Goal: Find specific page/section: Find specific page/section

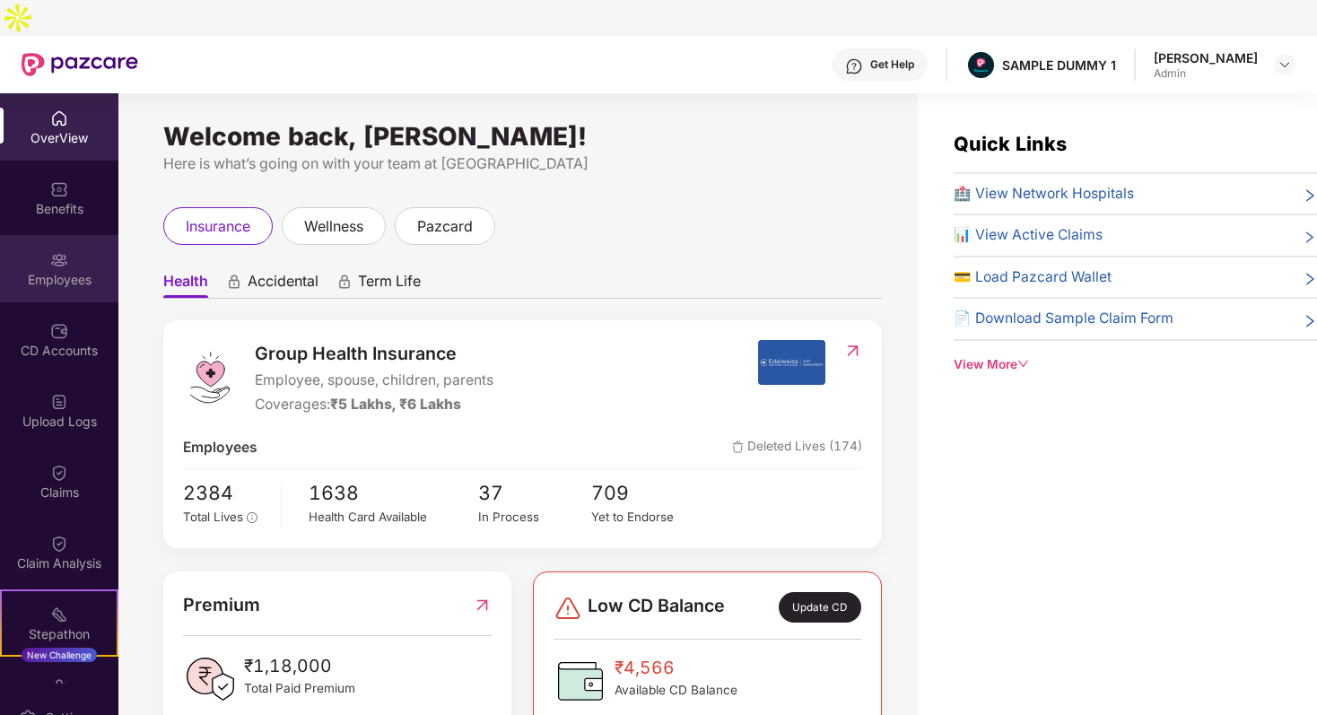
click at [58, 251] on img at bounding box center [59, 260] width 18 height 18
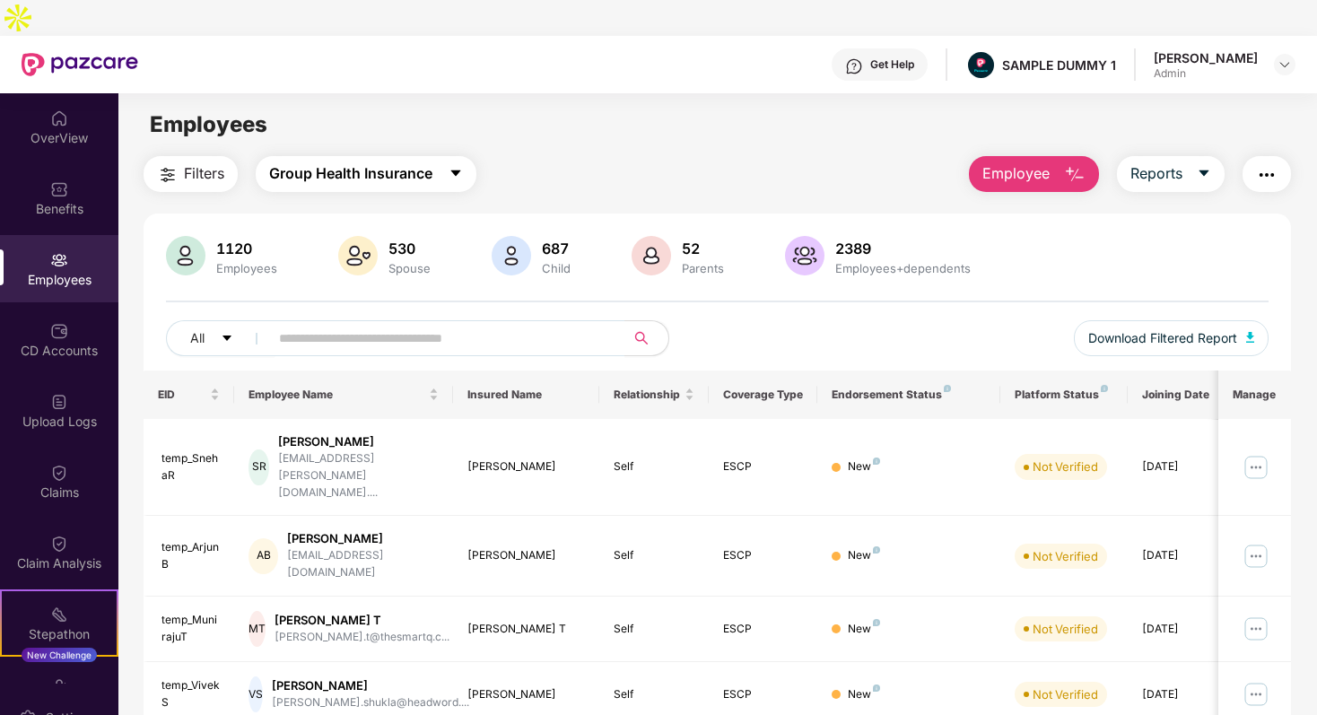
click at [403, 156] on button "Group Health Insurance" at bounding box center [366, 174] width 221 height 36
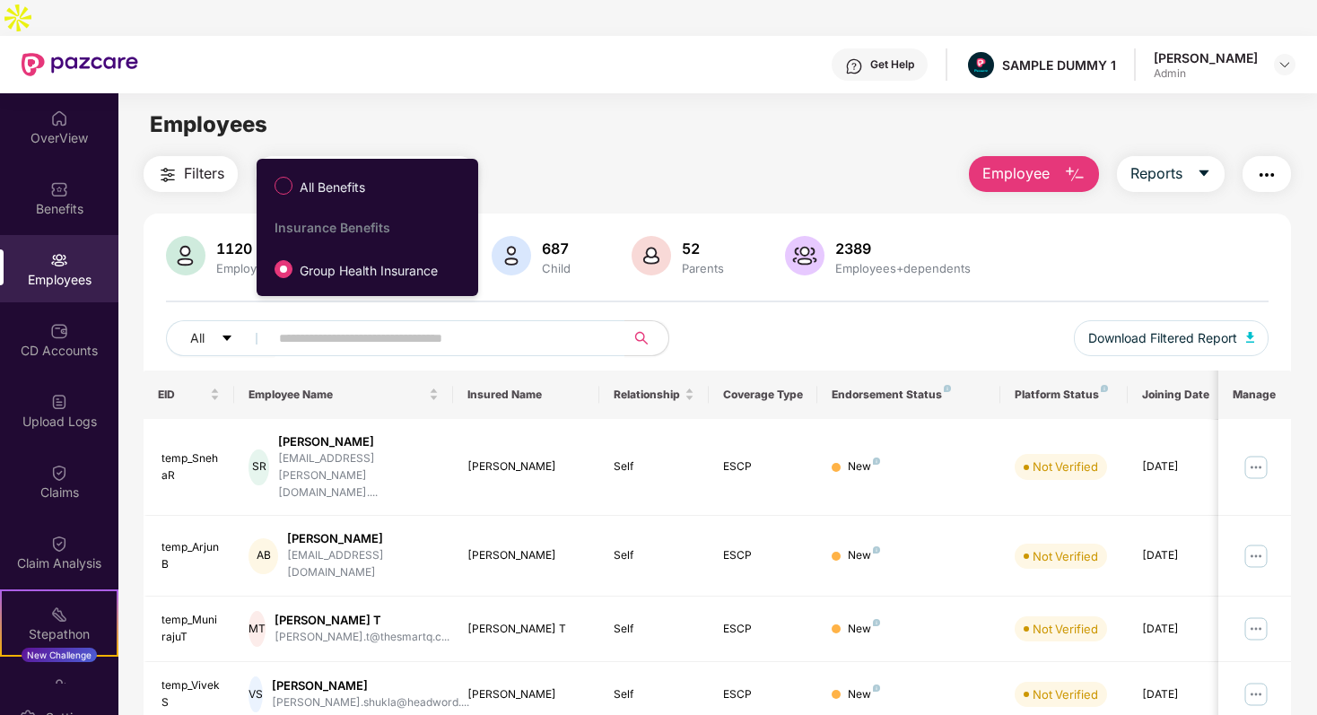
click at [504, 156] on div "Filters Group Health Insurance Employee Reports" at bounding box center [718, 174] width 1148 height 36
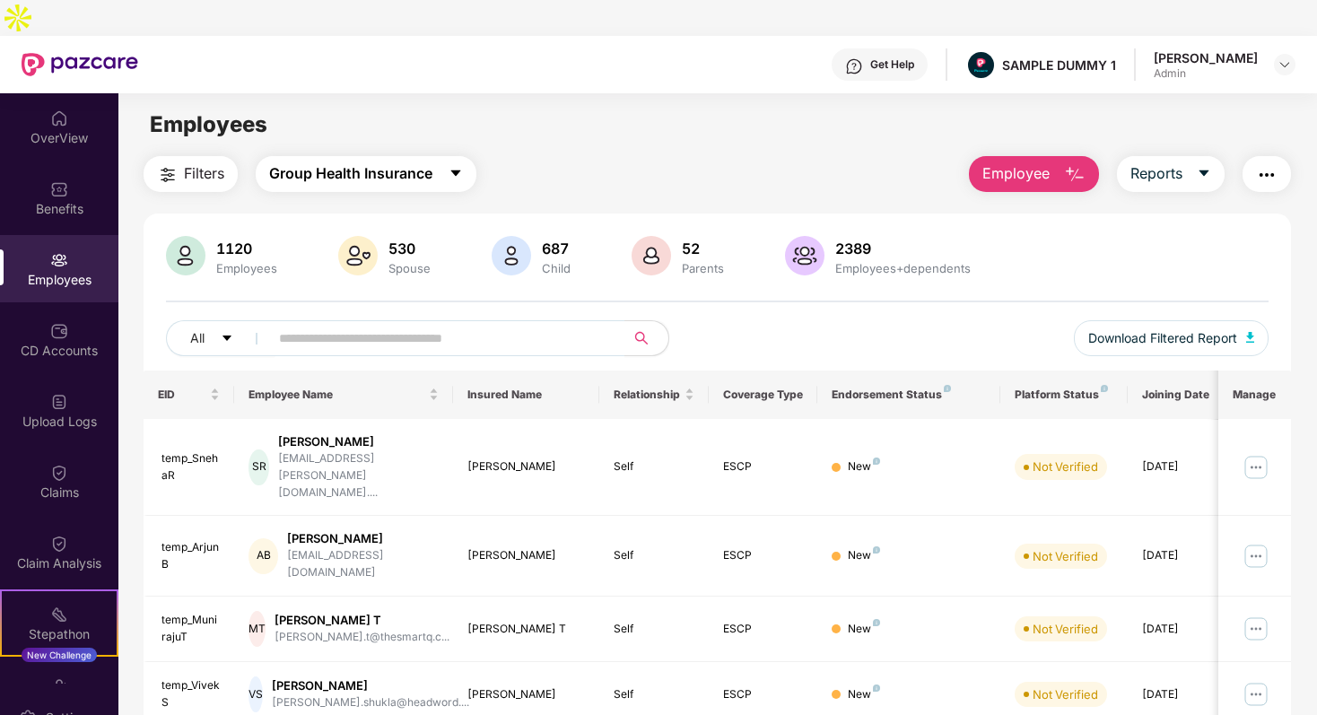
click at [379, 162] on span "Group Health Insurance" at bounding box center [350, 173] width 163 height 22
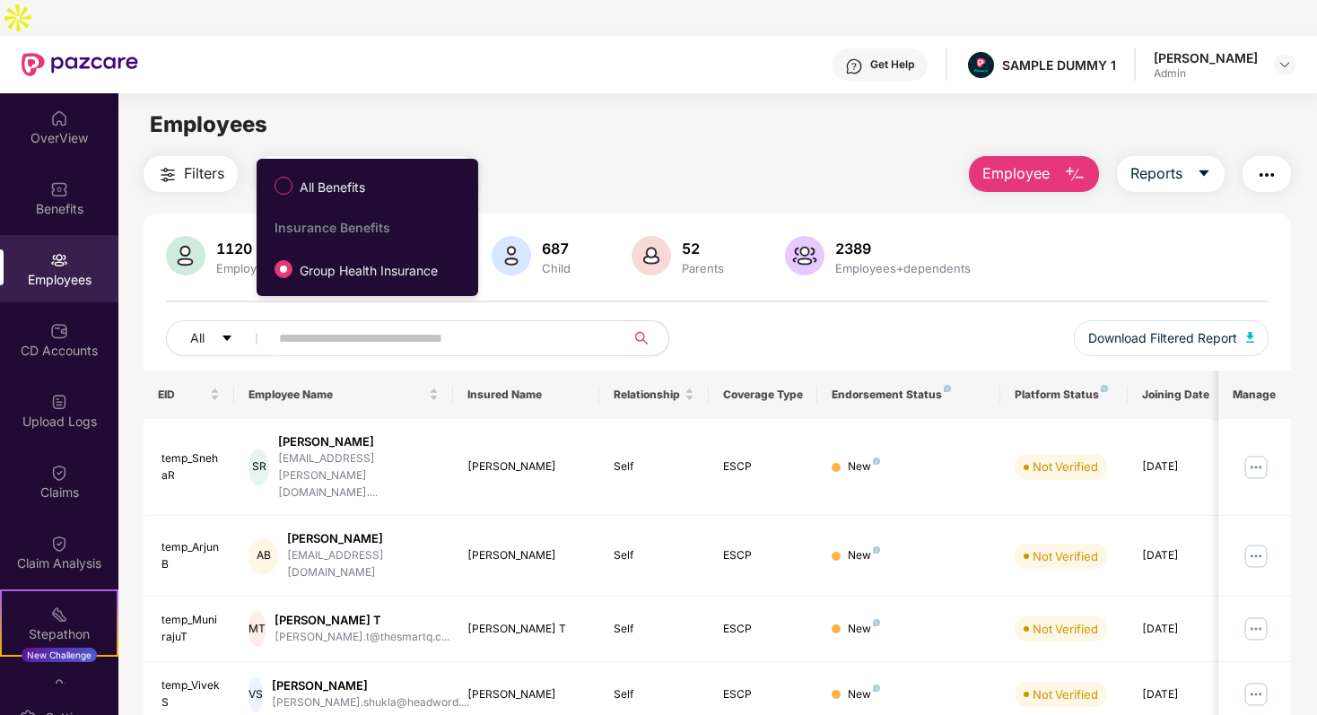
click at [595, 156] on div "Filters Group Health Insurance Employee Reports" at bounding box center [718, 174] width 1148 height 36
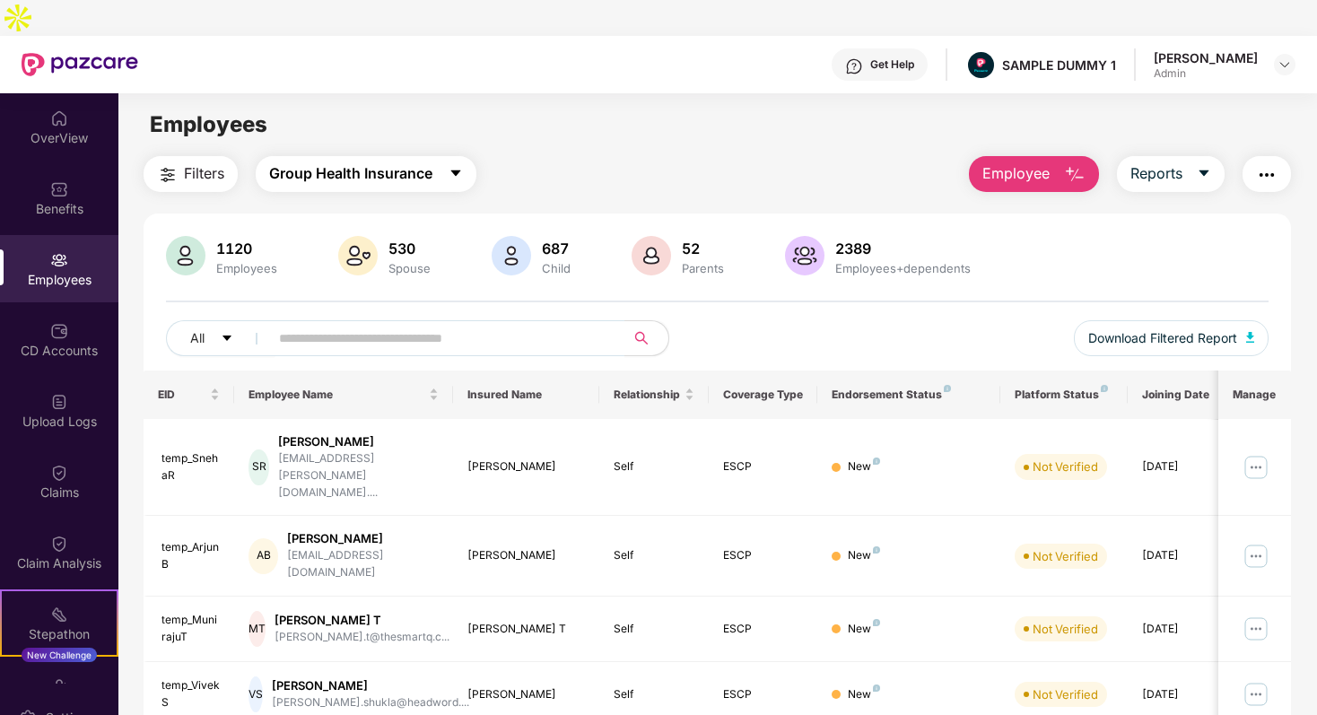
click at [381, 162] on span "Group Health Insurance" at bounding box center [350, 173] width 163 height 22
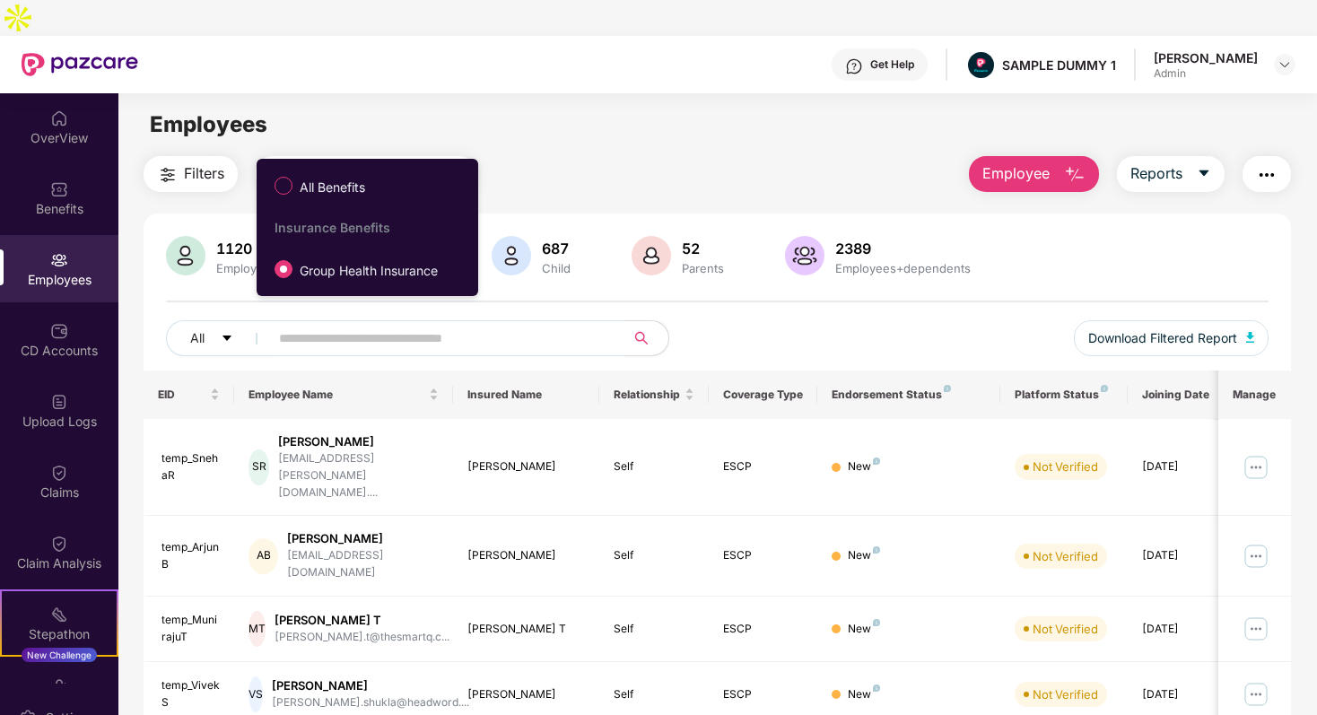
click at [573, 156] on div "Filters Group Health Insurance Employee Reports" at bounding box center [718, 174] width 1148 height 36
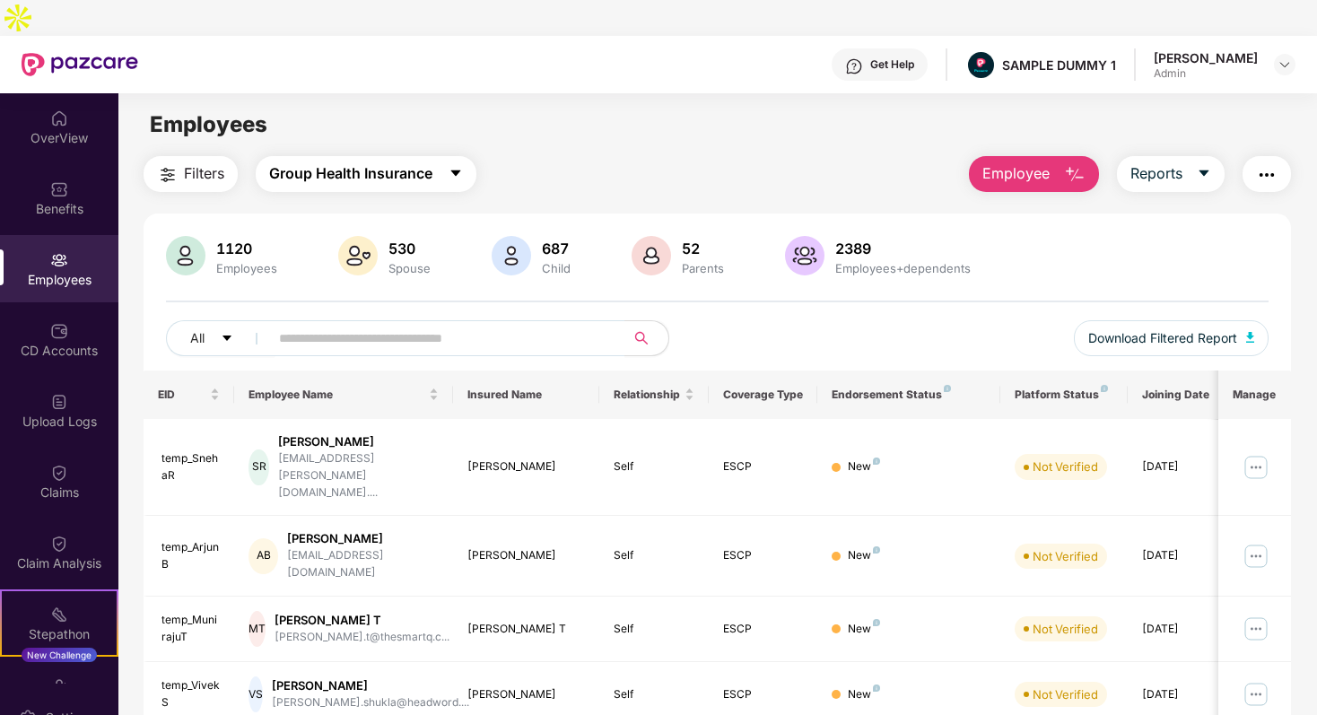
click at [381, 162] on span "Group Health Insurance" at bounding box center [350, 173] width 163 height 22
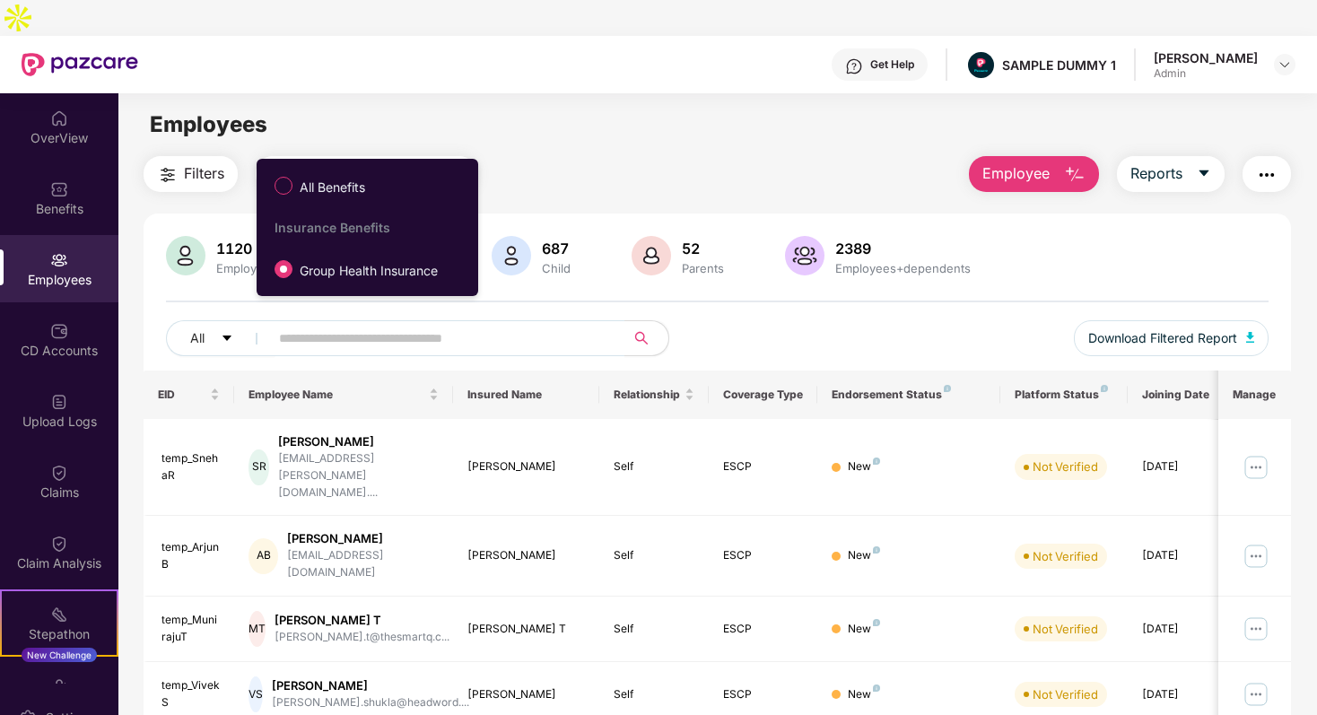
click at [564, 162] on div "Filters Group Health Insurance Employee Reports 1120 Employees 530 Spouse 687 C…" at bounding box center [718, 710] width 1148 height 1108
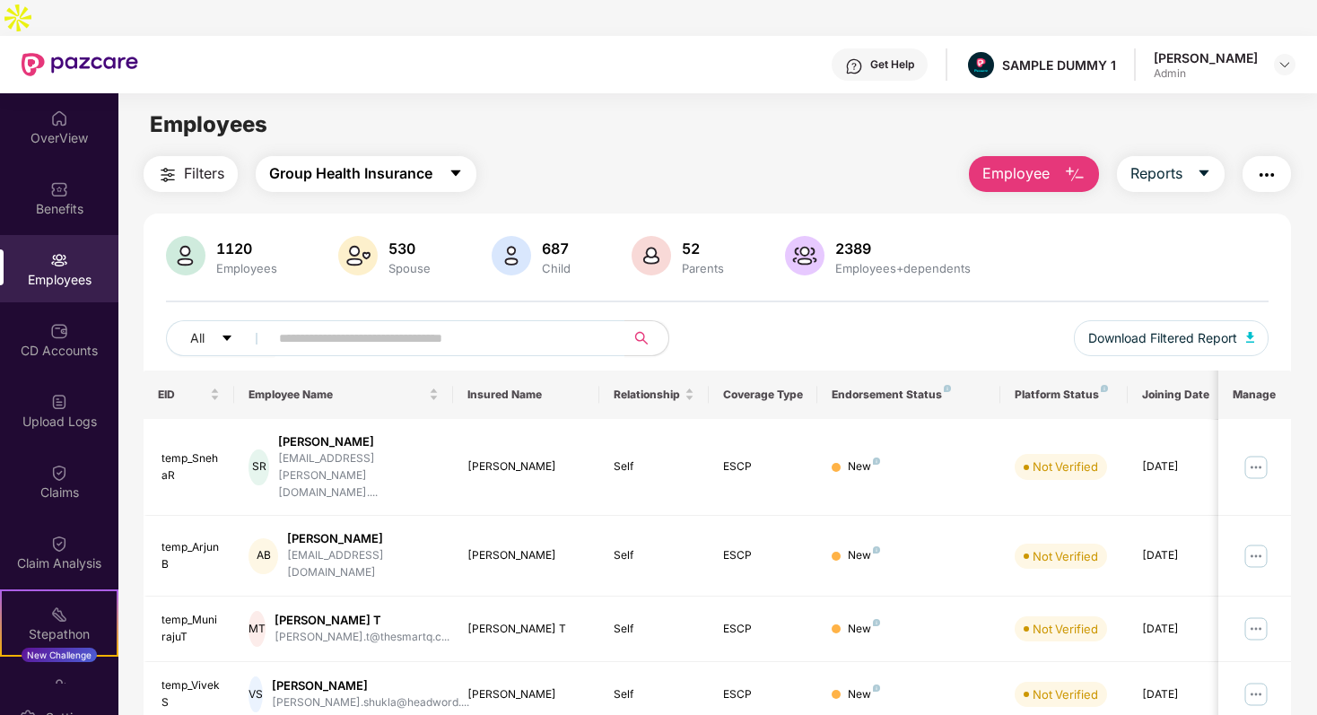
click at [354, 162] on span "Group Health Insurance" at bounding box center [350, 173] width 163 height 22
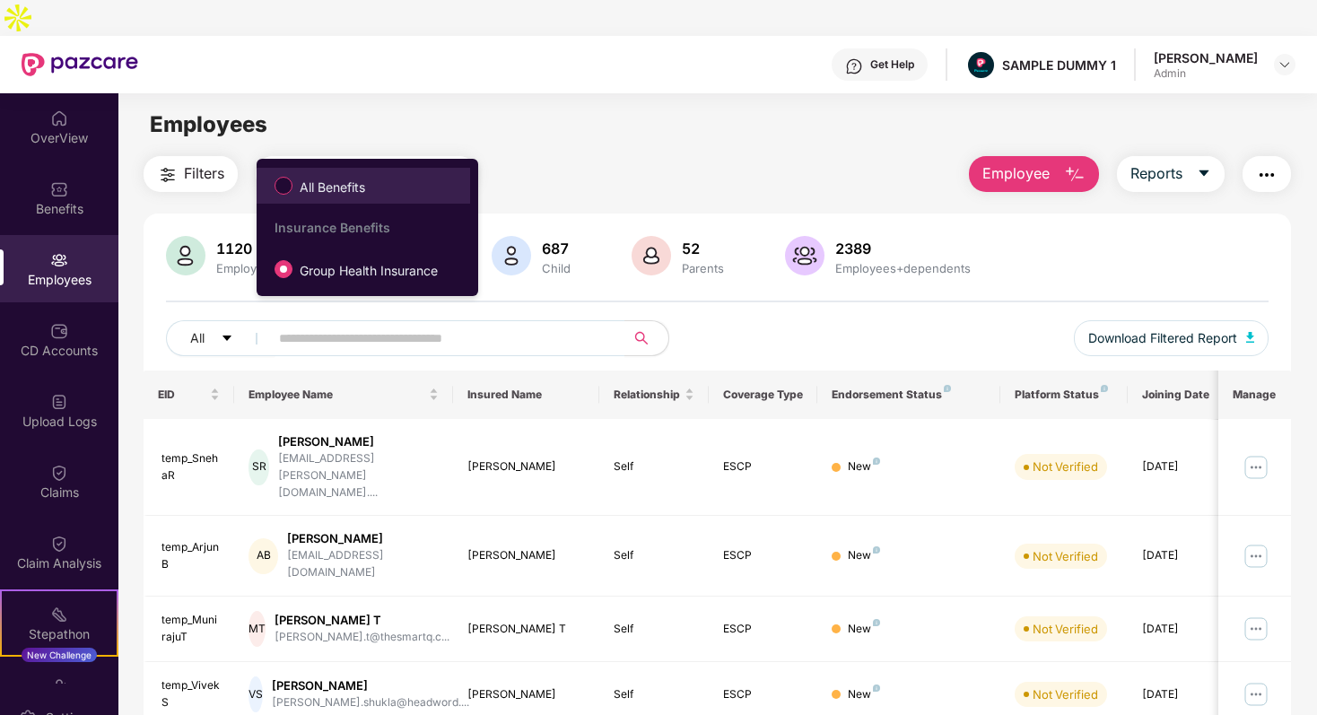
click at [344, 182] on span "All Benefits" at bounding box center [333, 188] width 80 height 20
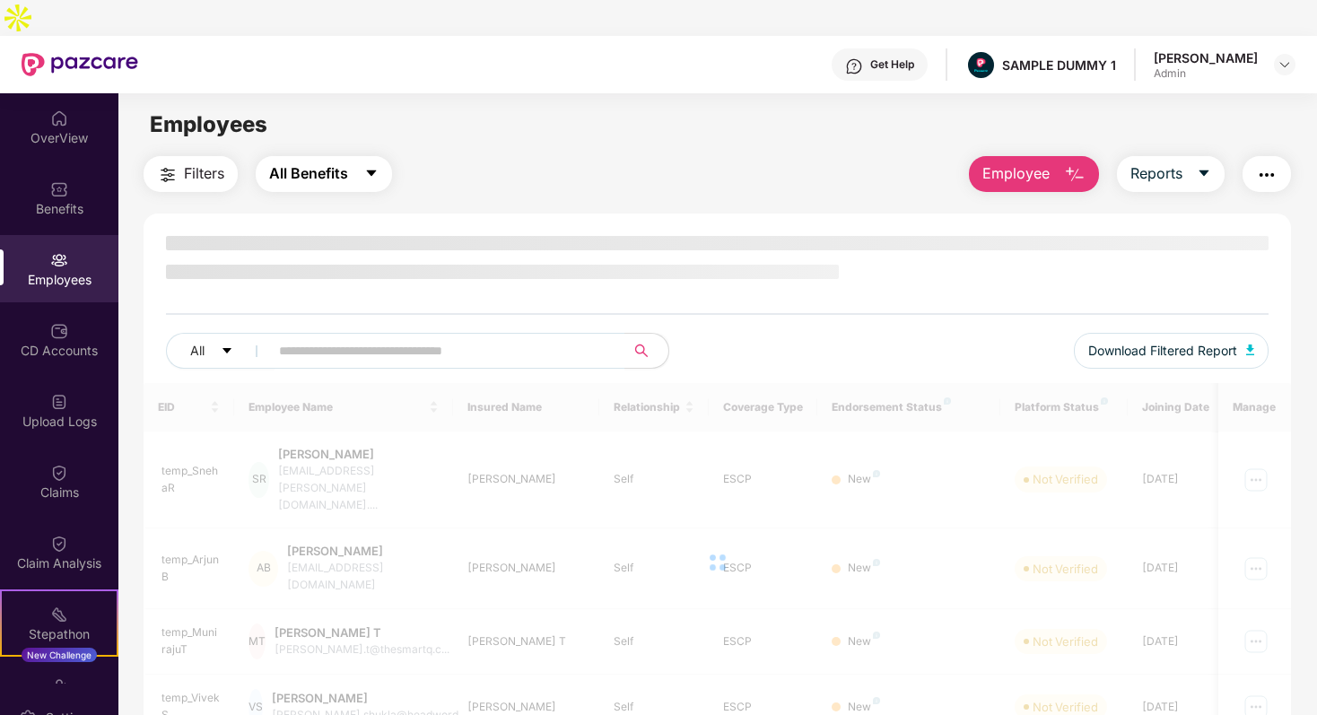
click at [360, 156] on button "All Benefits" at bounding box center [324, 174] width 136 height 36
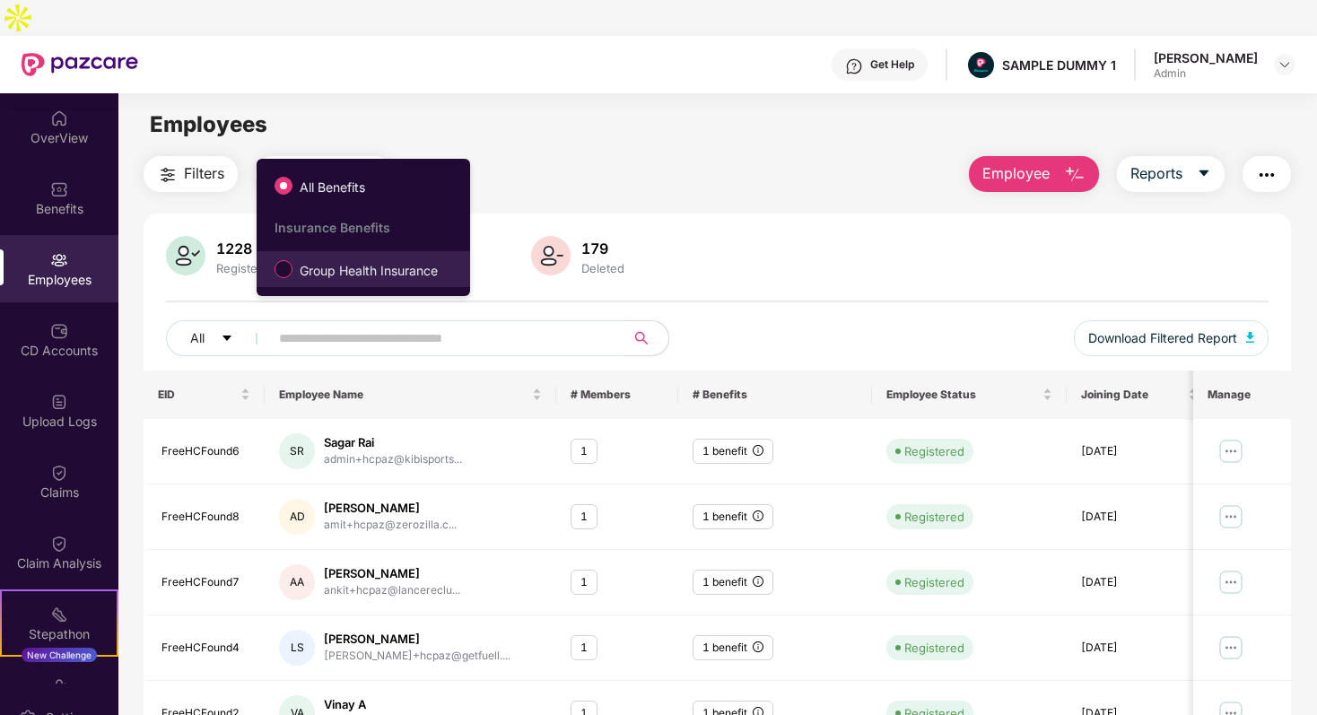
click at [351, 261] on span "Group Health Insurance" at bounding box center [369, 271] width 153 height 20
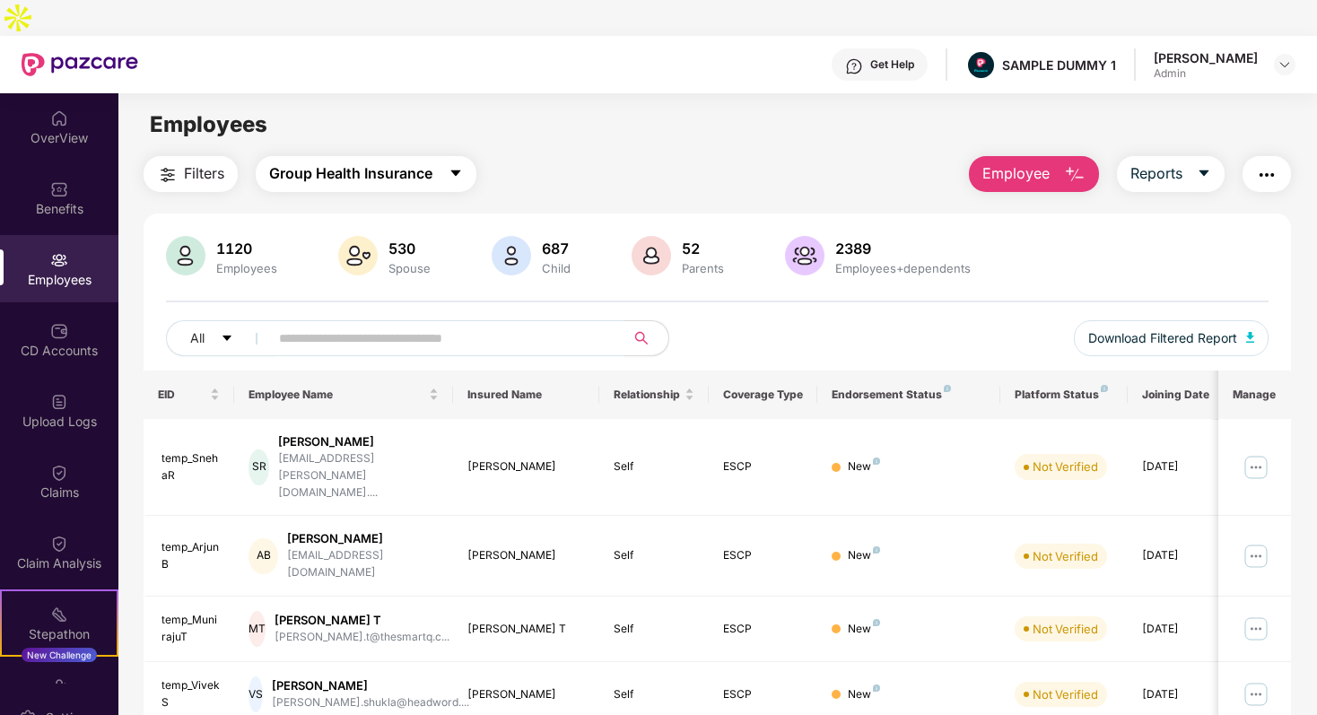
click at [433, 162] on span "Group Health Insurance" at bounding box center [350, 173] width 163 height 22
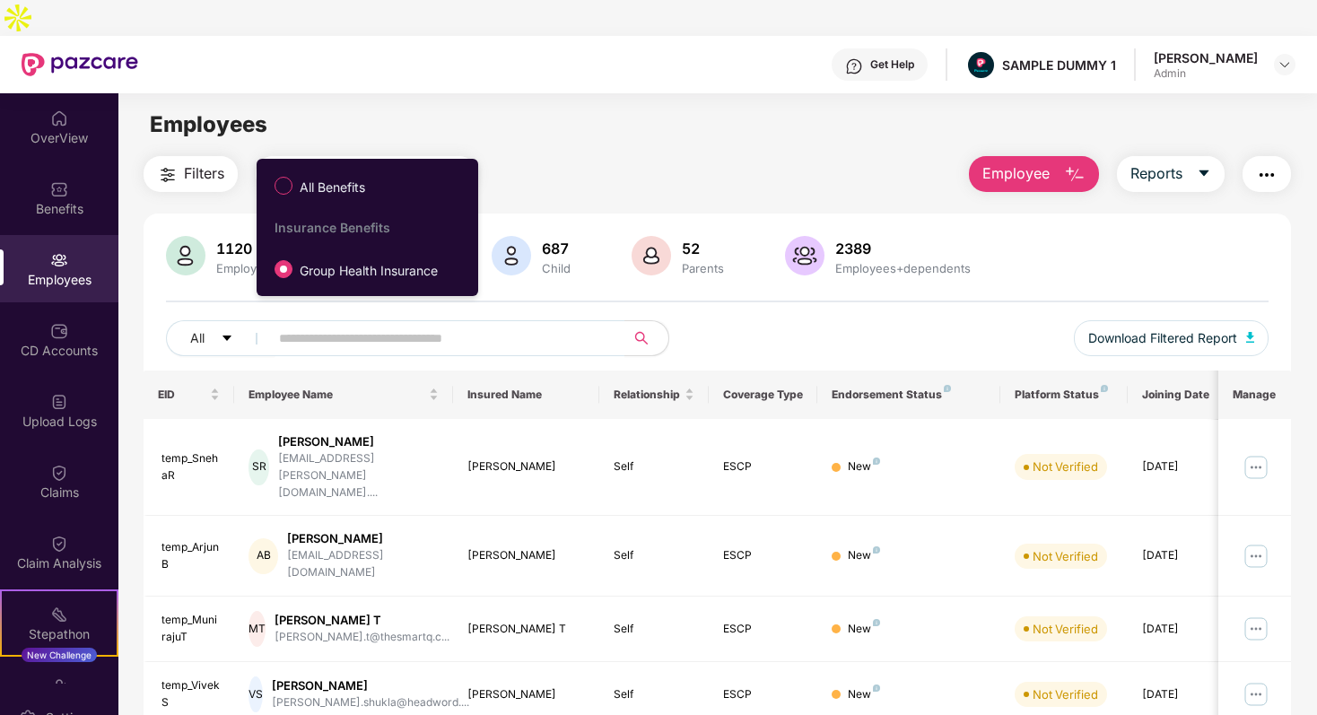
click at [513, 162] on div "Filters Group Health Insurance Employee Reports 1120 Employees 530 Spouse 687 C…" at bounding box center [718, 710] width 1148 height 1108
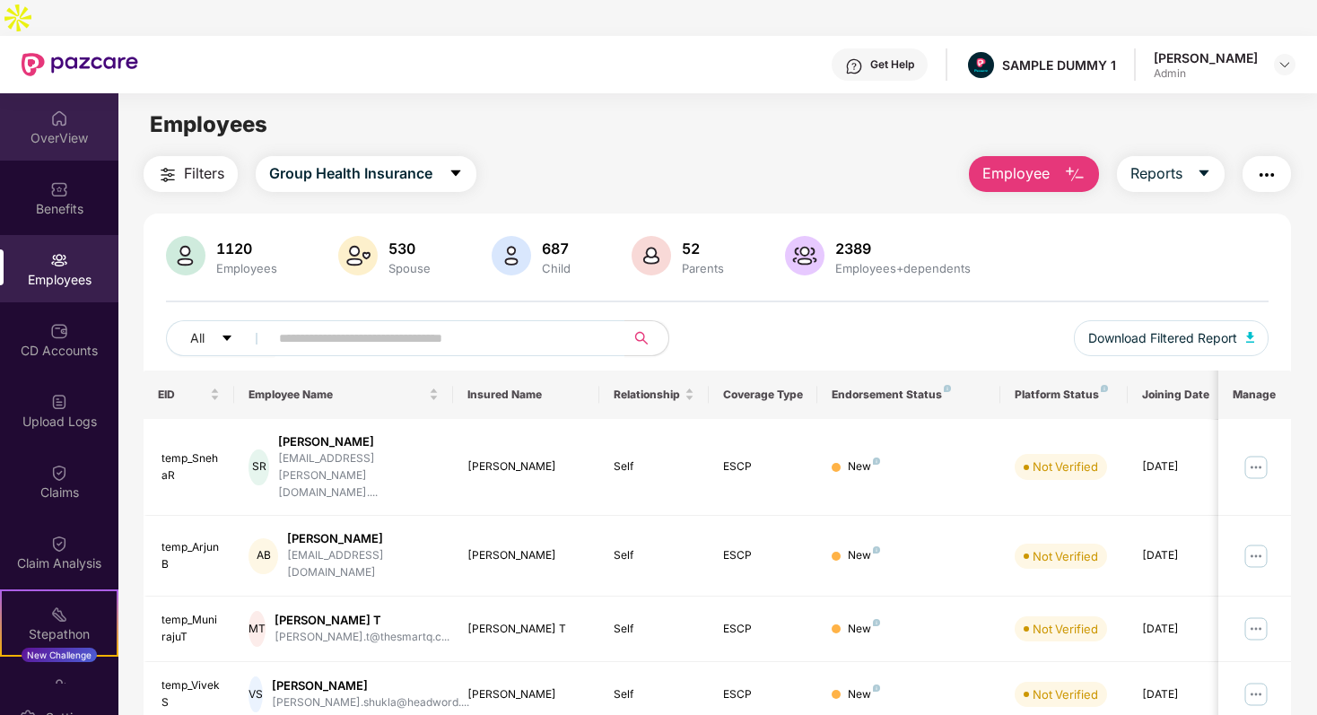
click at [64, 114] on div "OverView" at bounding box center [59, 126] width 118 height 67
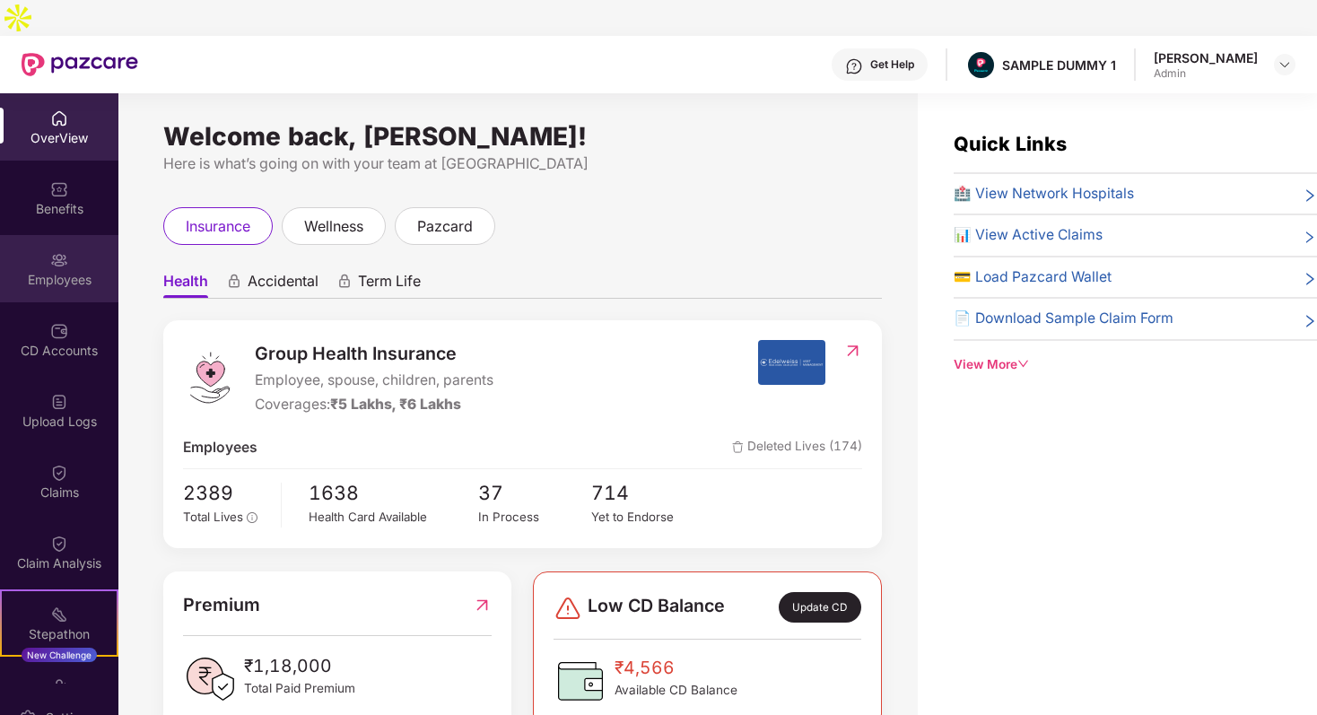
click at [0, 235] on div "Employees" at bounding box center [59, 268] width 118 height 67
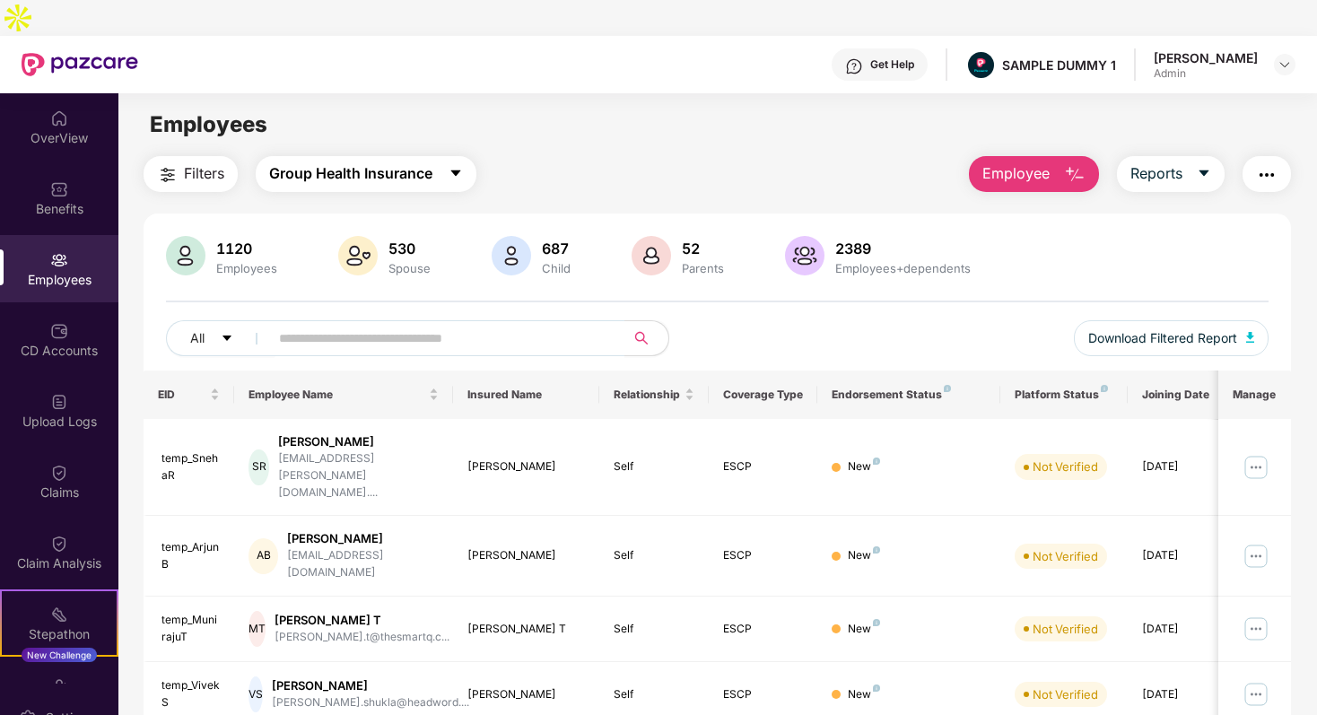
click at [350, 162] on span "Group Health Insurance" at bounding box center [350, 173] width 163 height 22
